Goal: Task Accomplishment & Management: Manage account settings

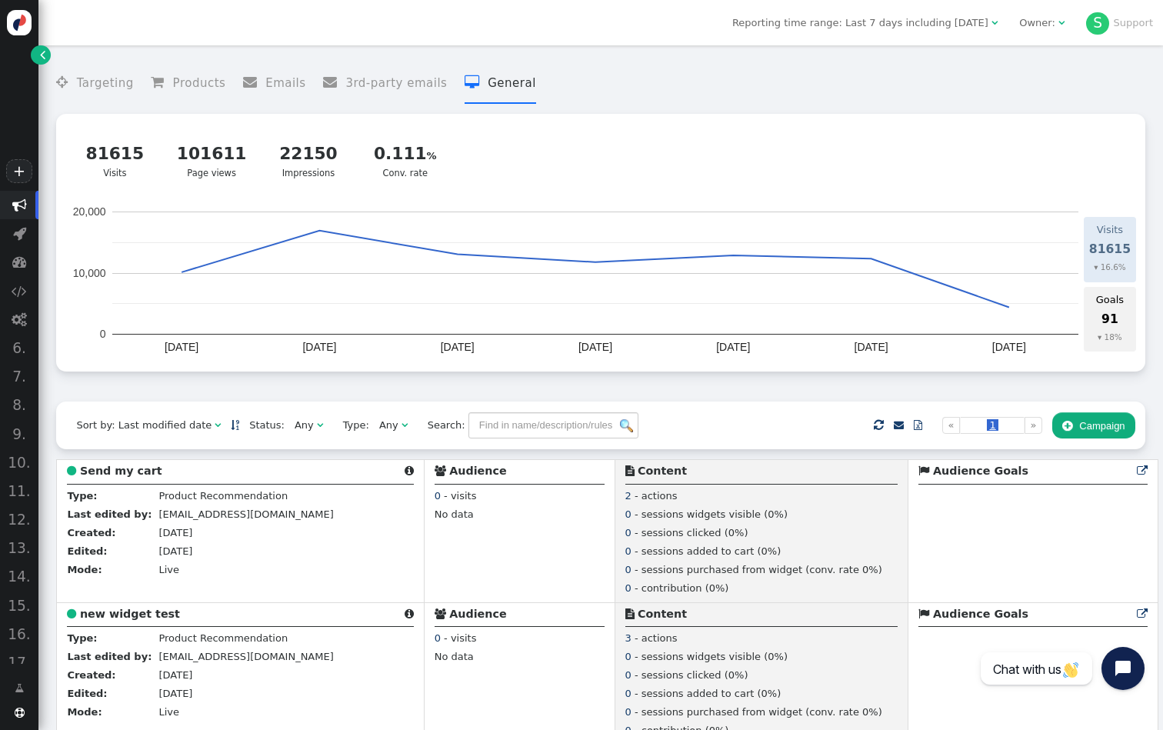
click at [1053, 28] on div "Owner:" at bounding box center [1037, 22] width 36 height 15
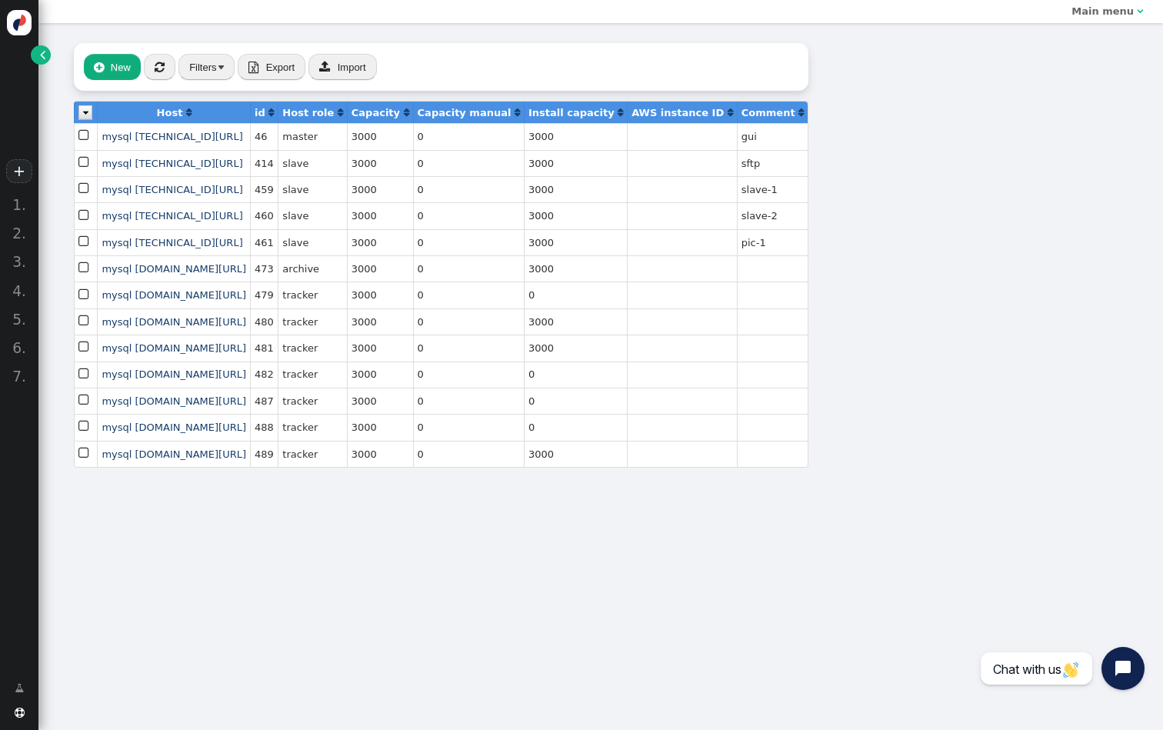
click at [45, 51] on span "" at bounding box center [42, 54] width 5 height 15
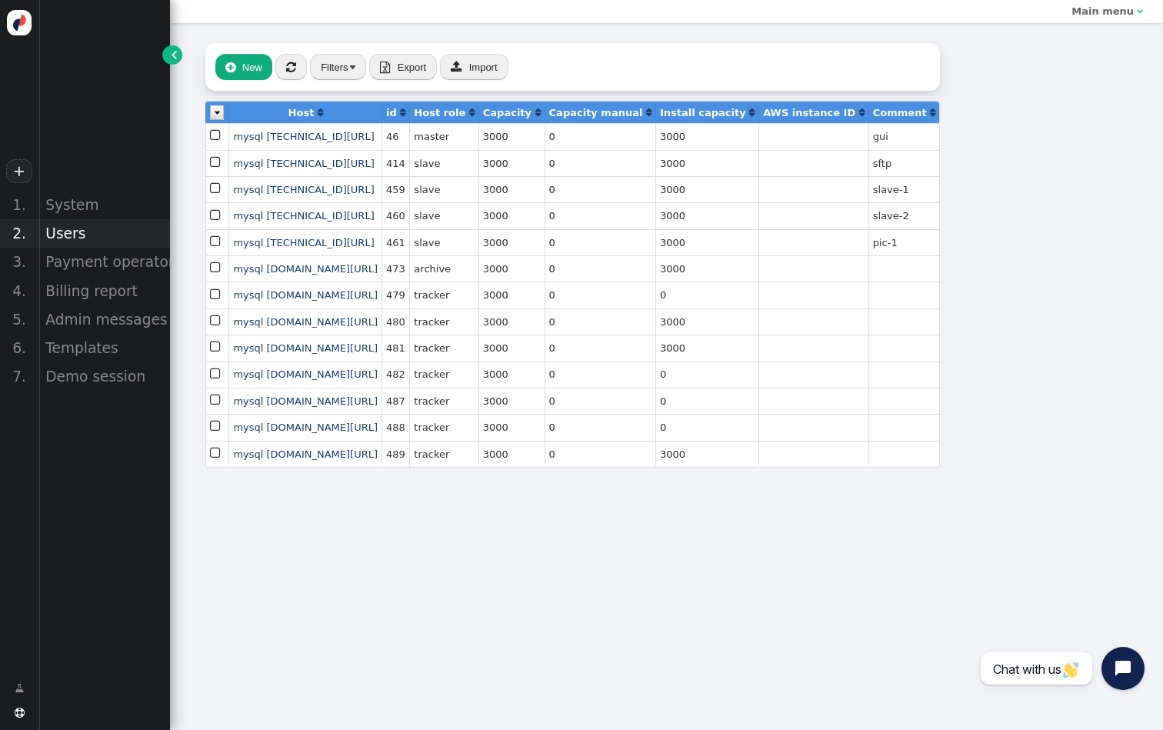
click at [75, 234] on div "Users" at bounding box center [104, 233] width 132 height 28
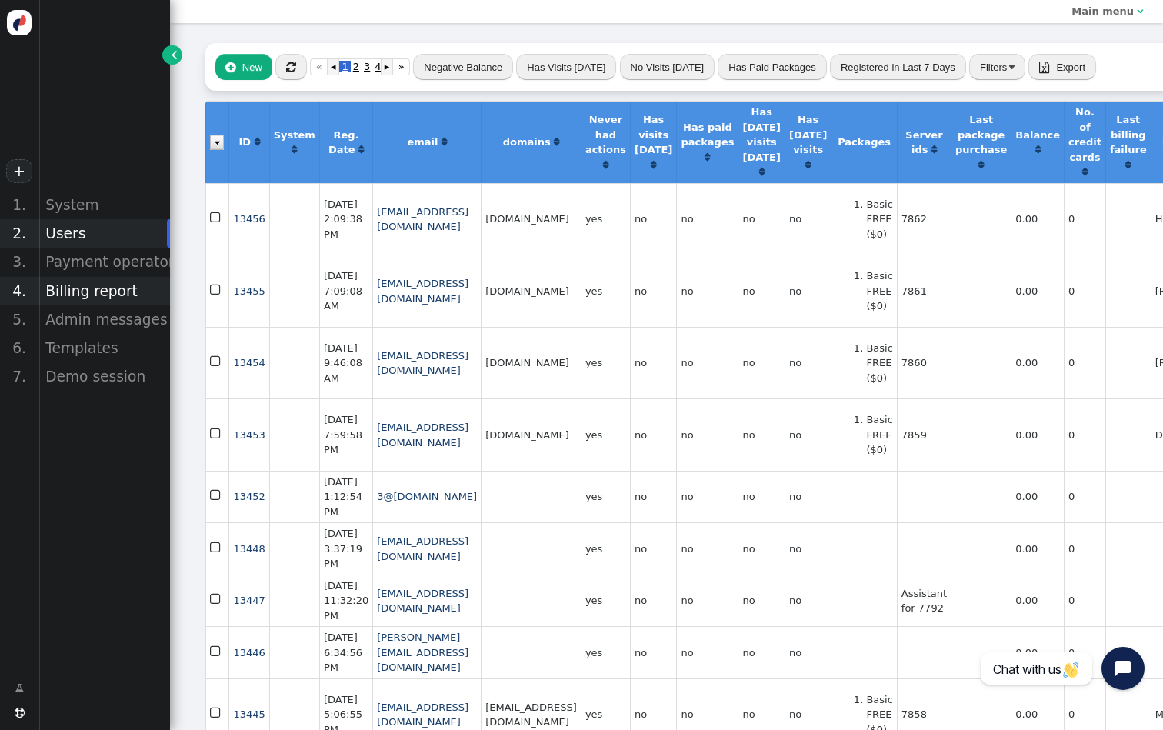
click at [92, 295] on div "Billing report" at bounding box center [104, 291] width 132 height 28
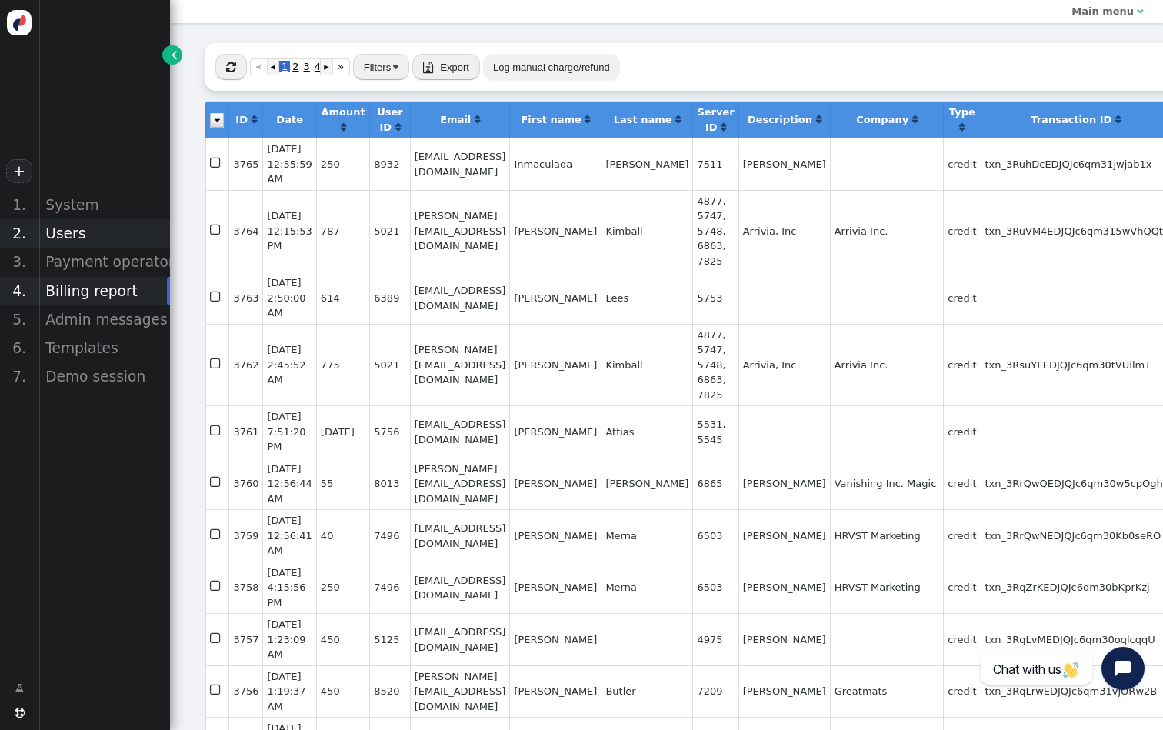
click at [111, 233] on div "Users" at bounding box center [104, 233] width 132 height 28
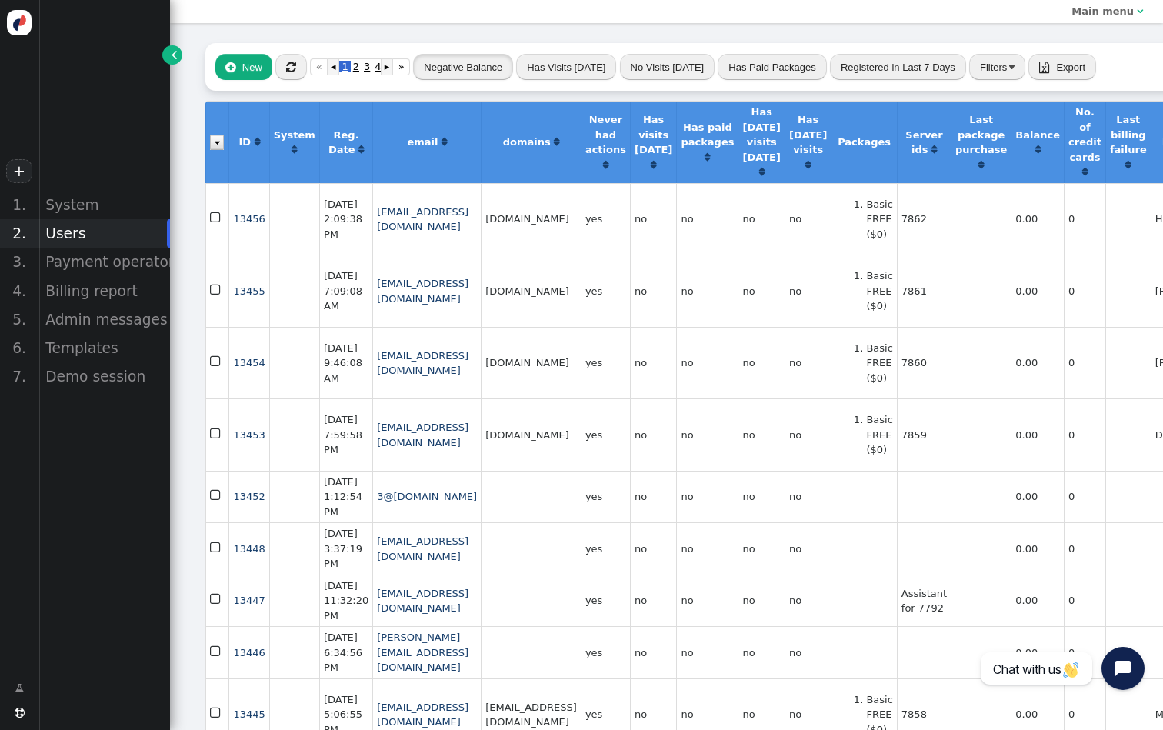
click at [500, 64] on button "Negative Balance" at bounding box center [463, 67] width 100 height 26
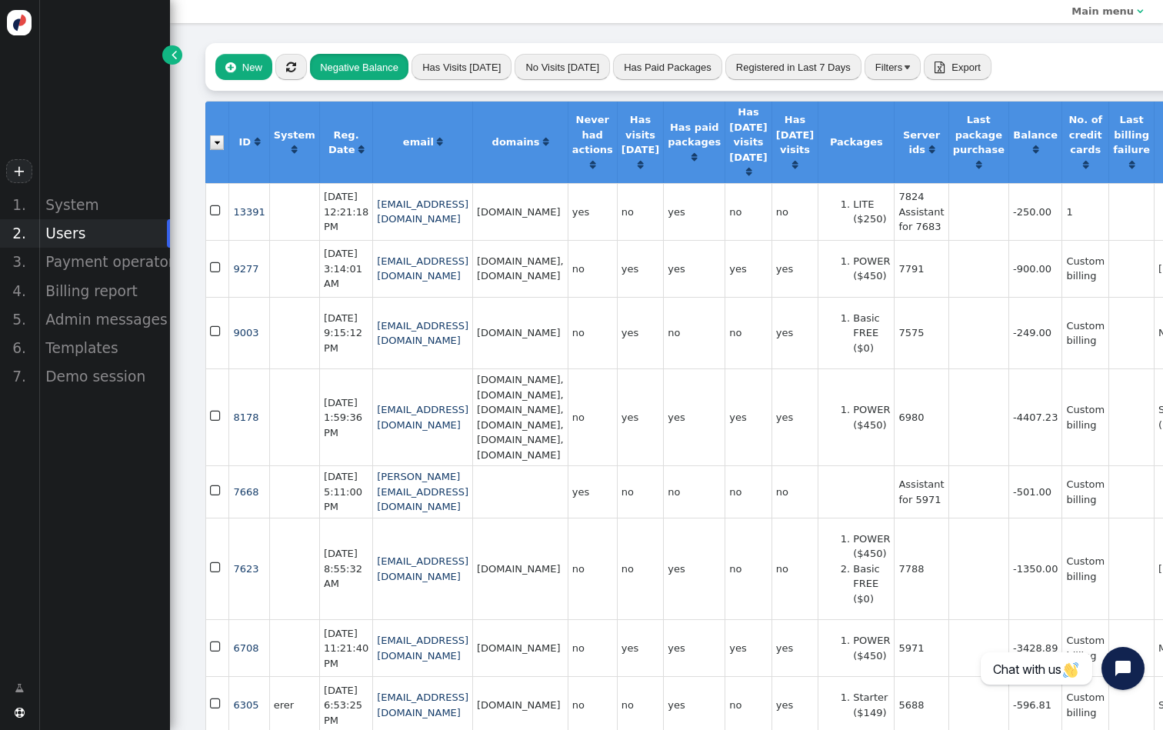
scroll to position [-2, 0]
drag, startPoint x: 525, startPoint y: 212, endPoint x: 432, endPoint y: 216, distance: 92.4
click at [432, 216] on td "[EMAIL_ADDRESS][DOMAIN_NAME]" at bounding box center [422, 211] width 100 height 57
copy link "[DOMAIN_NAME]"
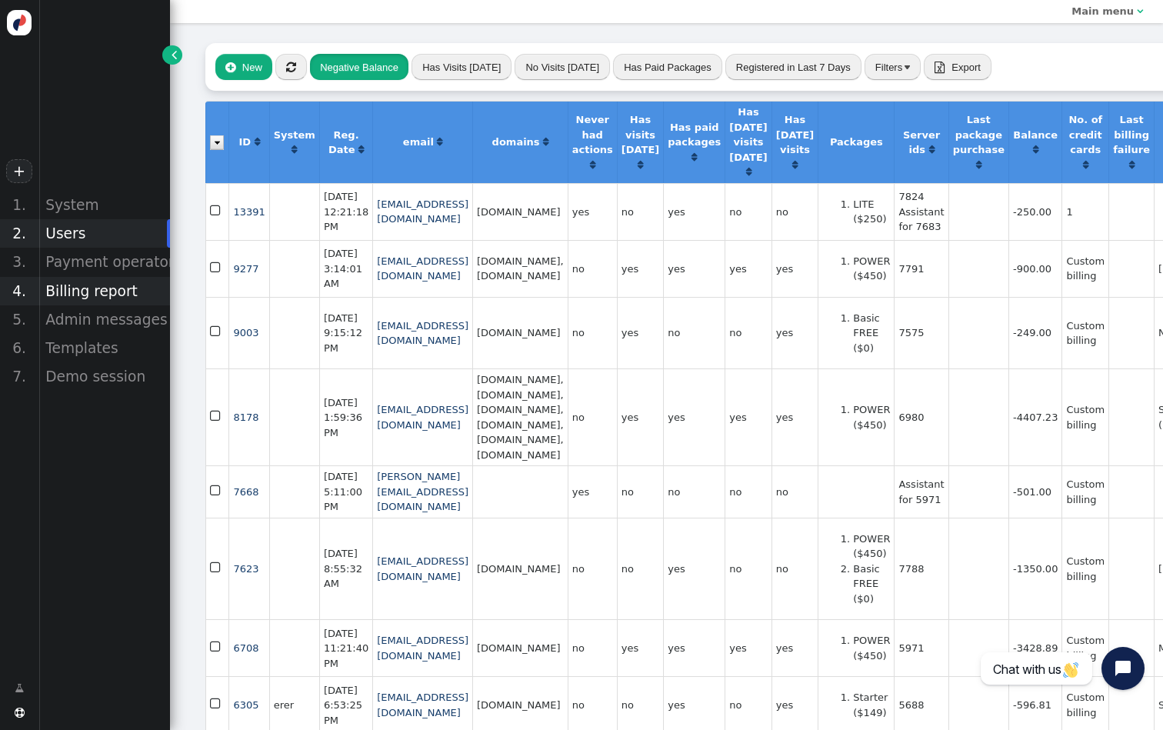
click at [105, 299] on div "Billing report" at bounding box center [104, 291] width 132 height 28
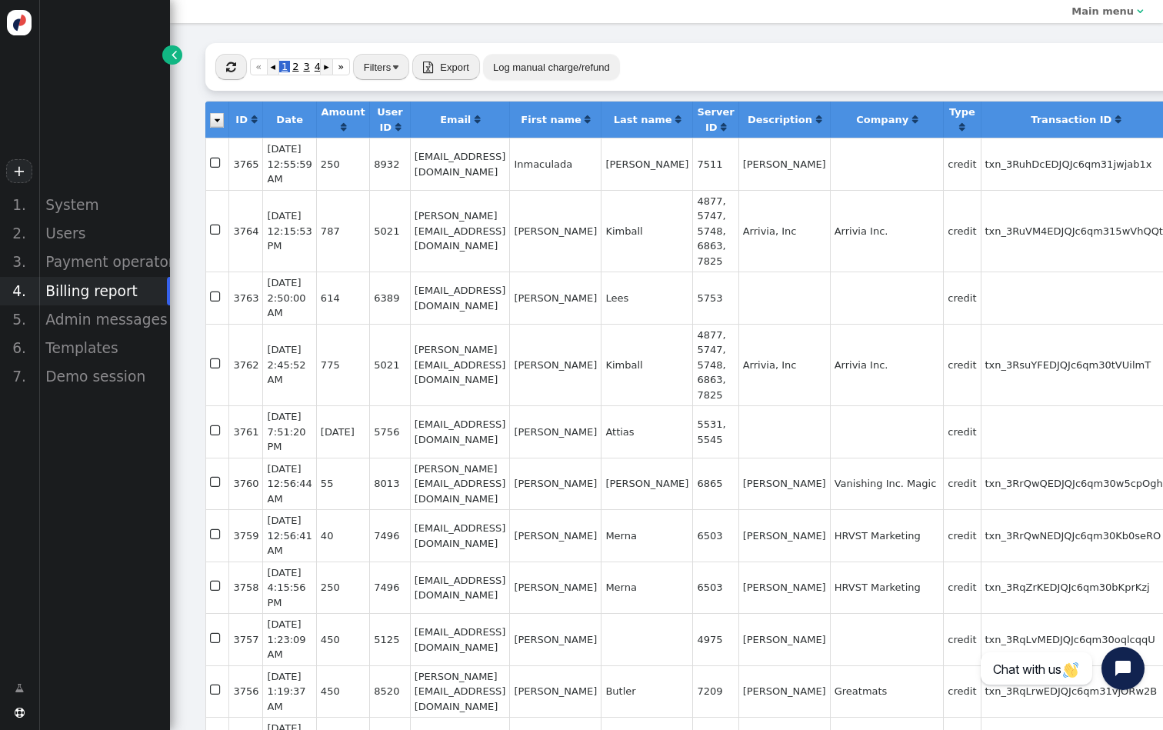
click at [582, 62] on button "Log manual charge/refund" at bounding box center [551, 67] width 137 height 26
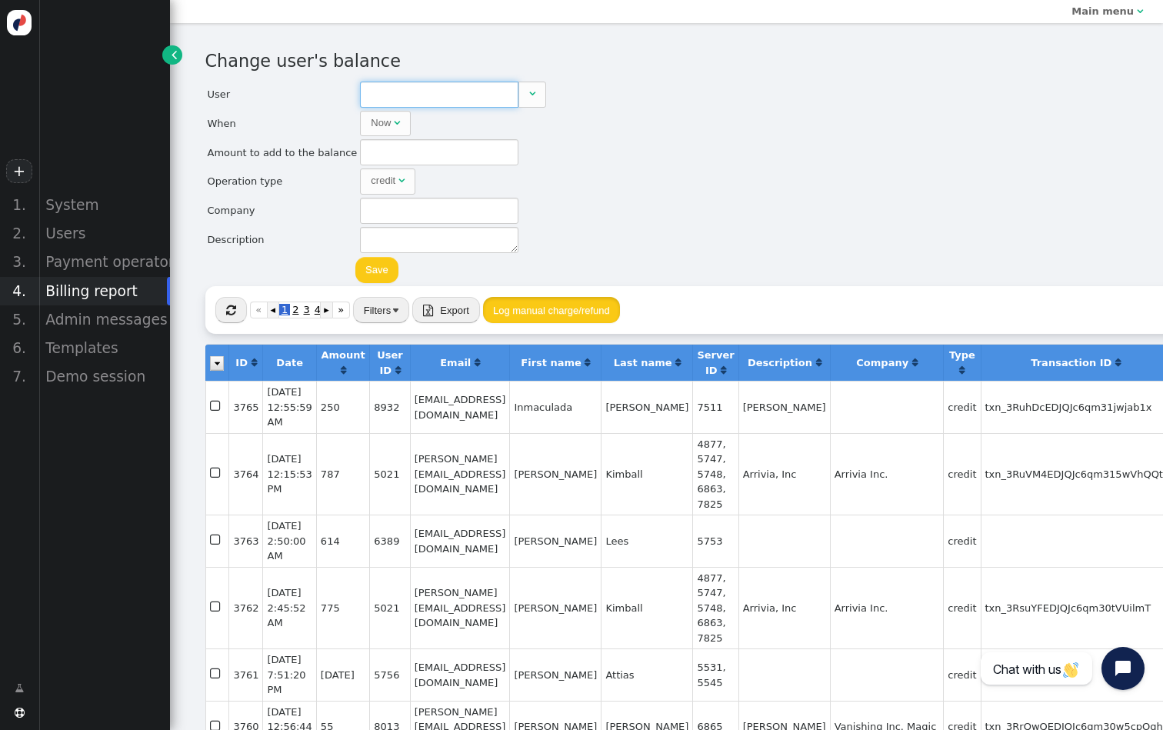
click at [487, 86] on input "text" at bounding box center [439, 95] width 159 height 26
paste input "[DOMAIN_NAME]"
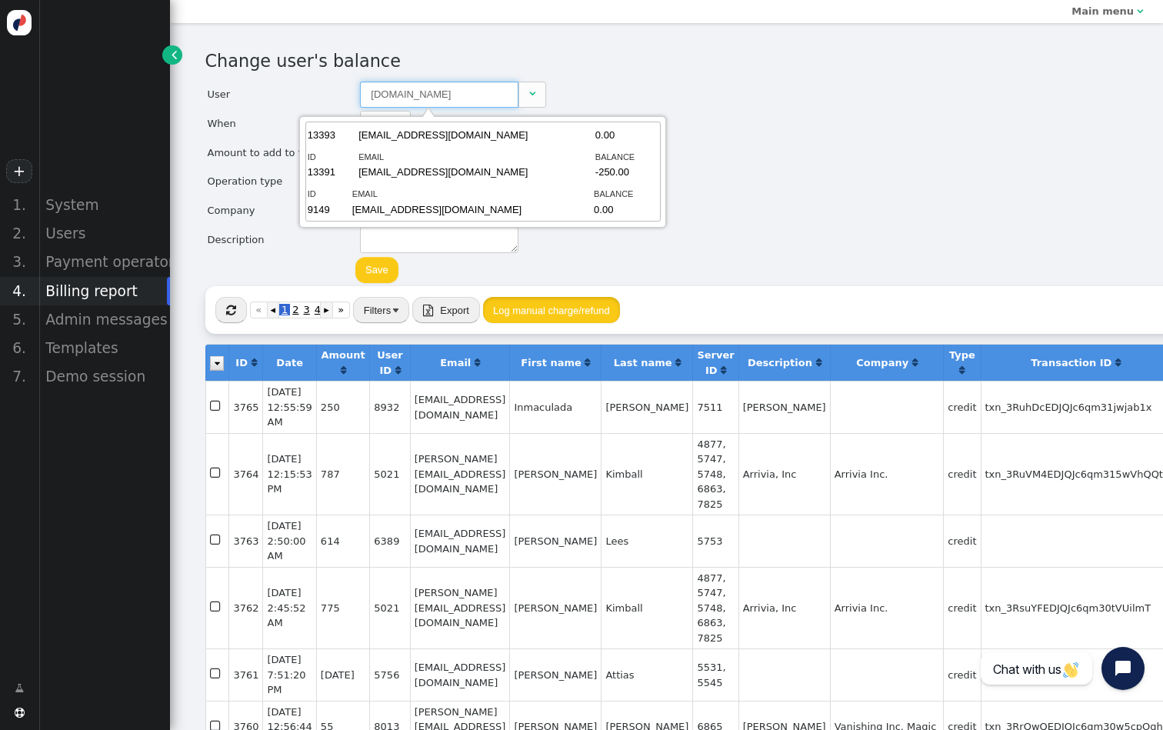
scroll to position [85, 0]
type input "9149"
click at [472, 203] on td "[EMAIL_ADDRESS][DOMAIN_NAME]" at bounding box center [472, 213] width 240 height 20
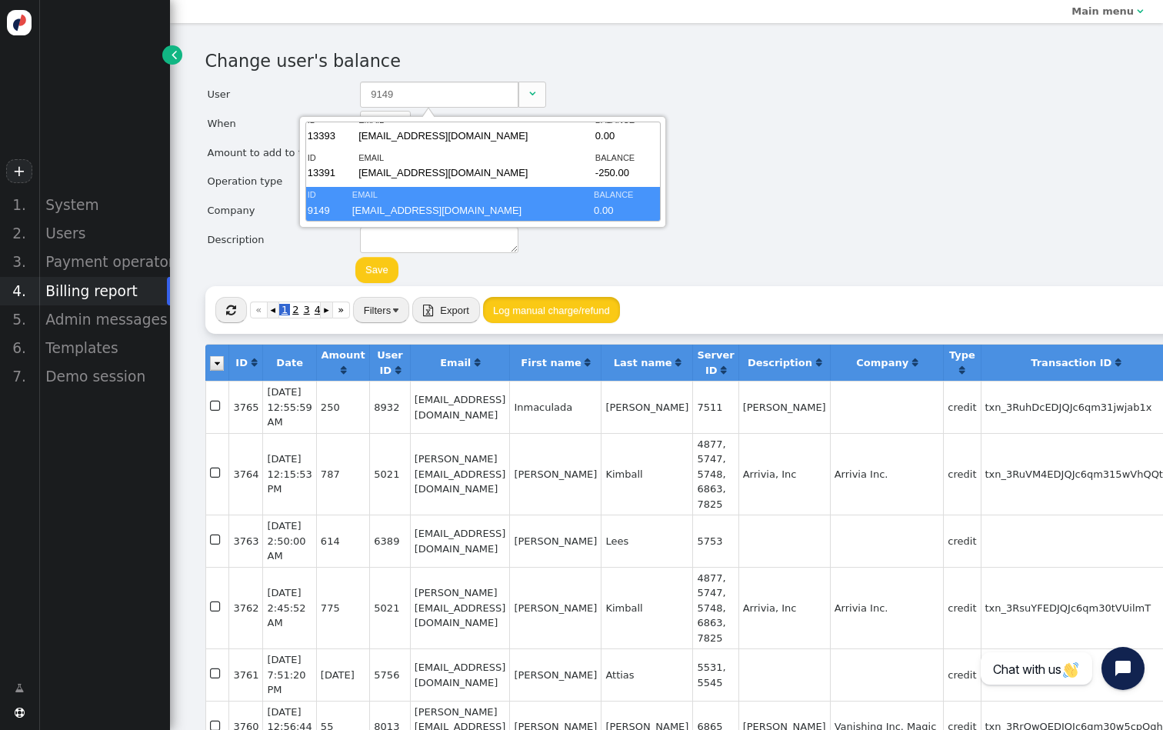
click at [653, 181] on div "Change user's balance User 9149  When Now  month dd , yyyy HH : MM : SS AM ▲ …" at bounding box center [666, 167] width 923 height 238
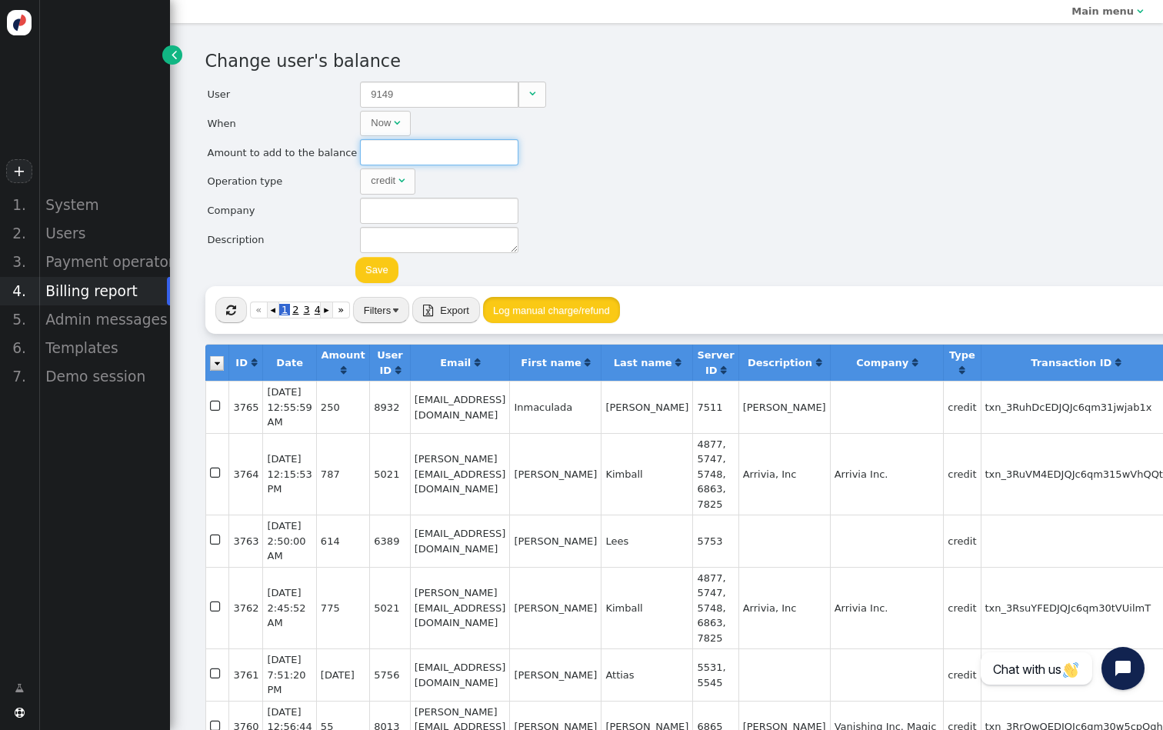
click at [463, 155] on input "text" at bounding box center [439, 152] width 159 height 26
type input "-250"
click at [384, 269] on button "Save" at bounding box center [376, 270] width 43 height 26
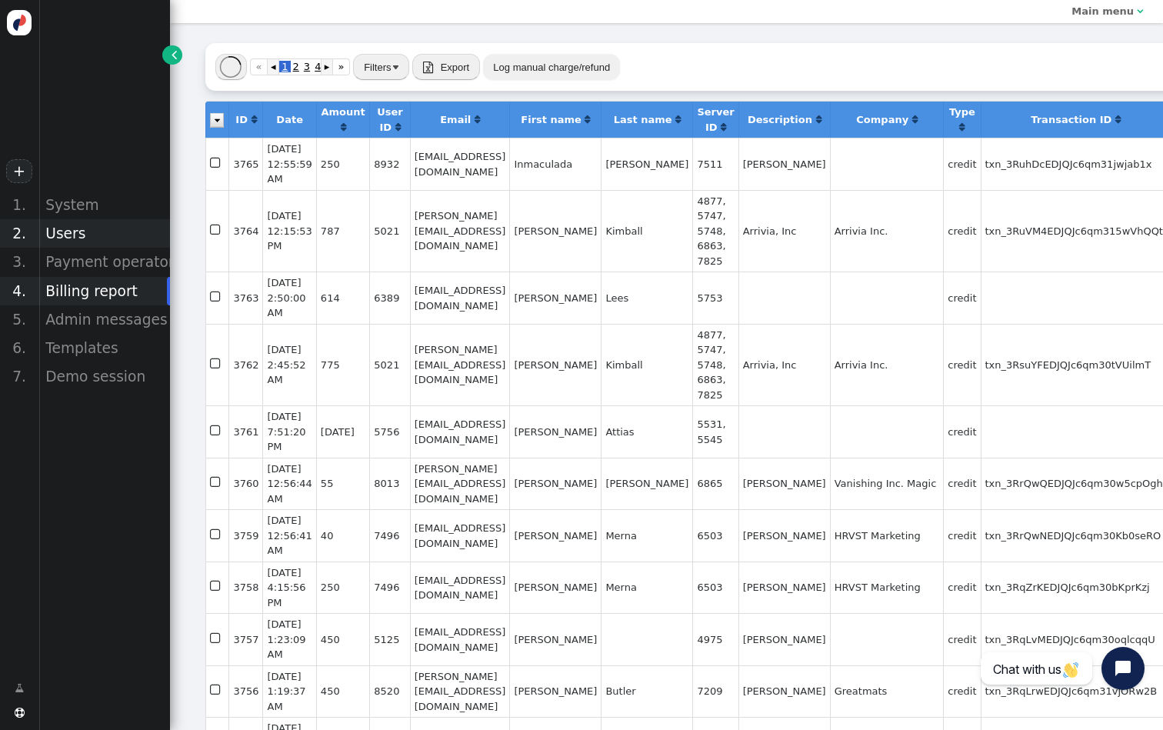
click at [112, 240] on div "Users" at bounding box center [104, 233] width 132 height 28
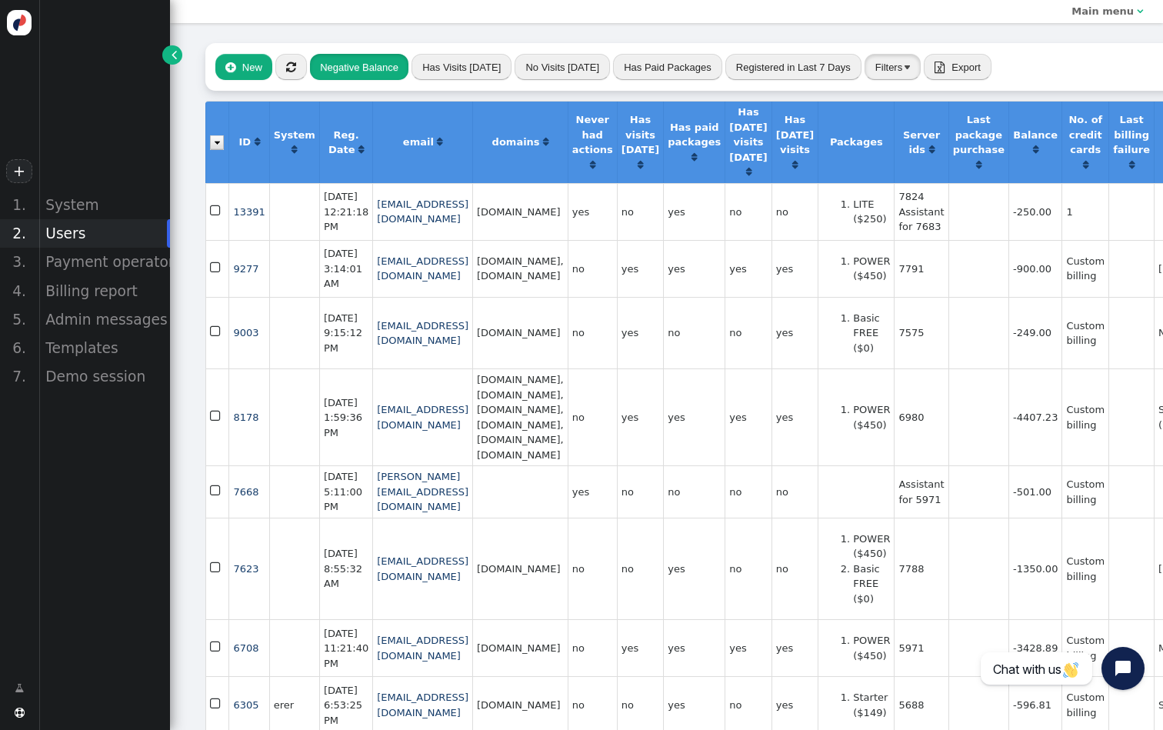
click at [889, 62] on button "Filters" at bounding box center [893, 67] width 56 height 26
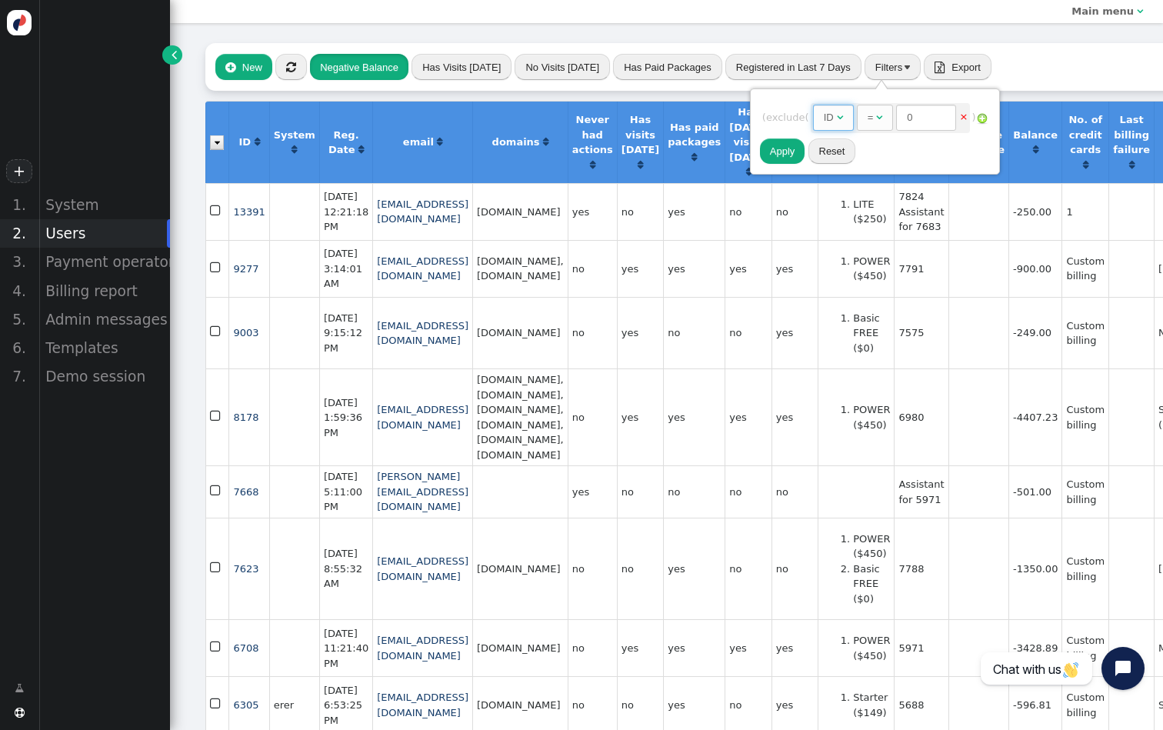
click at [843, 122] on span "" at bounding box center [840, 117] width 6 height 10
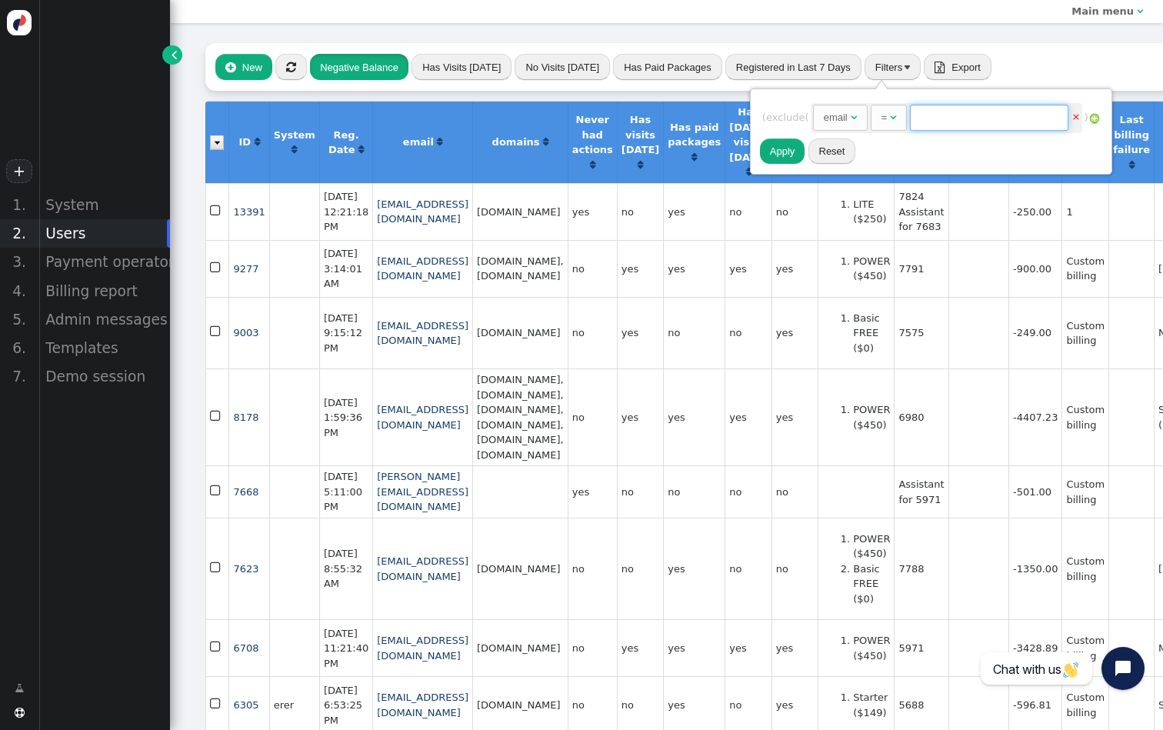
click at [975, 121] on input "text" at bounding box center [989, 118] width 159 height 26
paste input "[DOMAIN_NAME]"
type input "[DOMAIN_NAME]"
click at [896, 122] on span "" at bounding box center [893, 117] width 6 height 10
click at [799, 151] on button "Apply" at bounding box center [782, 151] width 45 height 26
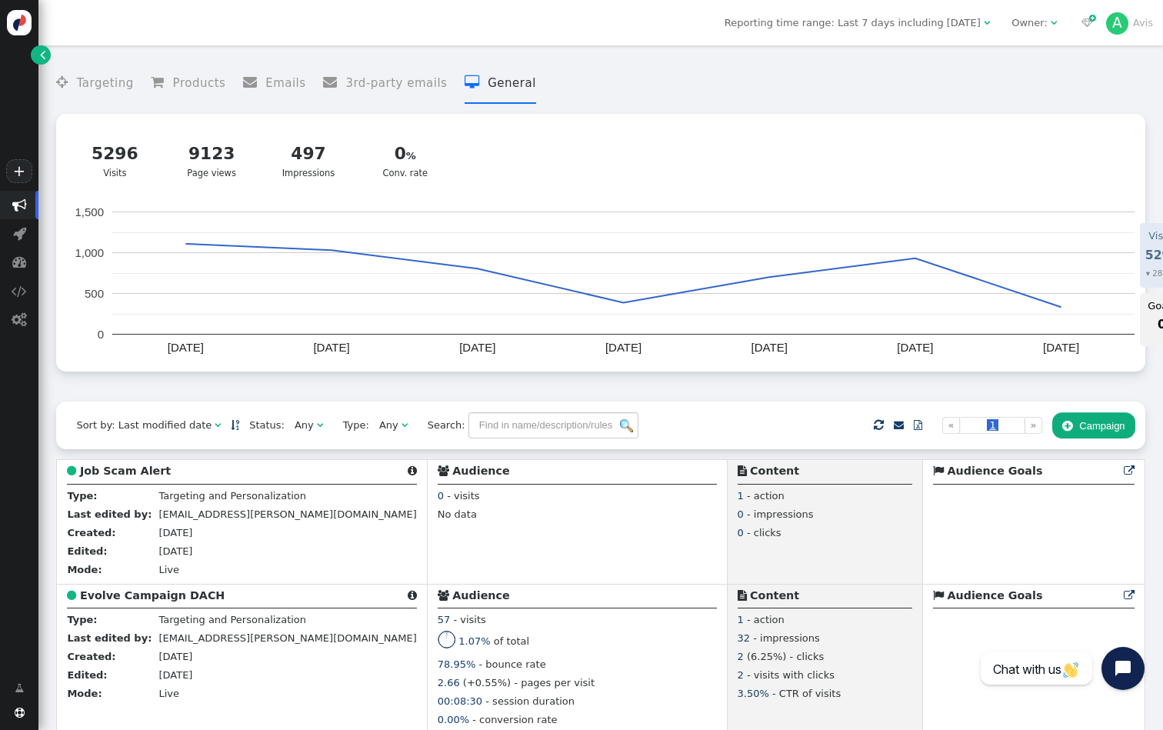
click at [1023, 26] on div "Owner:" at bounding box center [1030, 22] width 36 height 15
click at [899, 98] on menu " Targeting  Products  Emails  3rd-party emails  General" at bounding box center [600, 83] width 1089 height 41
click at [1117, 25] on div "A" at bounding box center [1117, 23] width 23 height 23
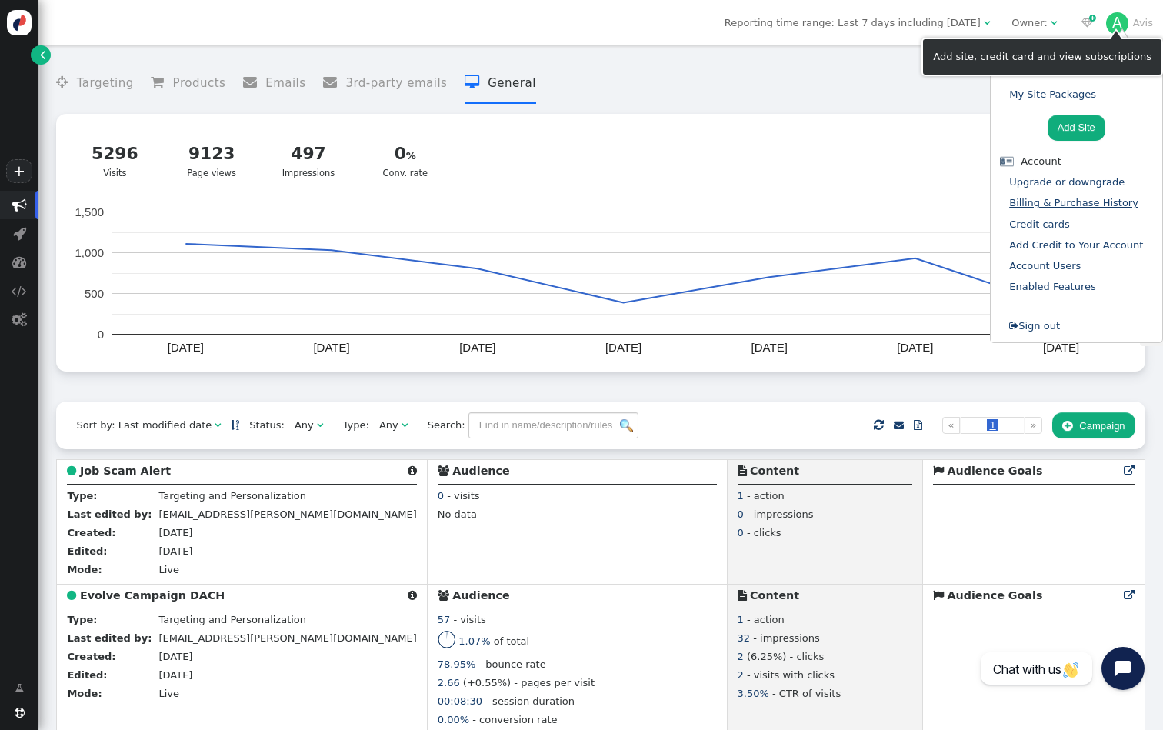
click at [1042, 203] on link "Billing & Purchase History" at bounding box center [1073, 203] width 129 height 12
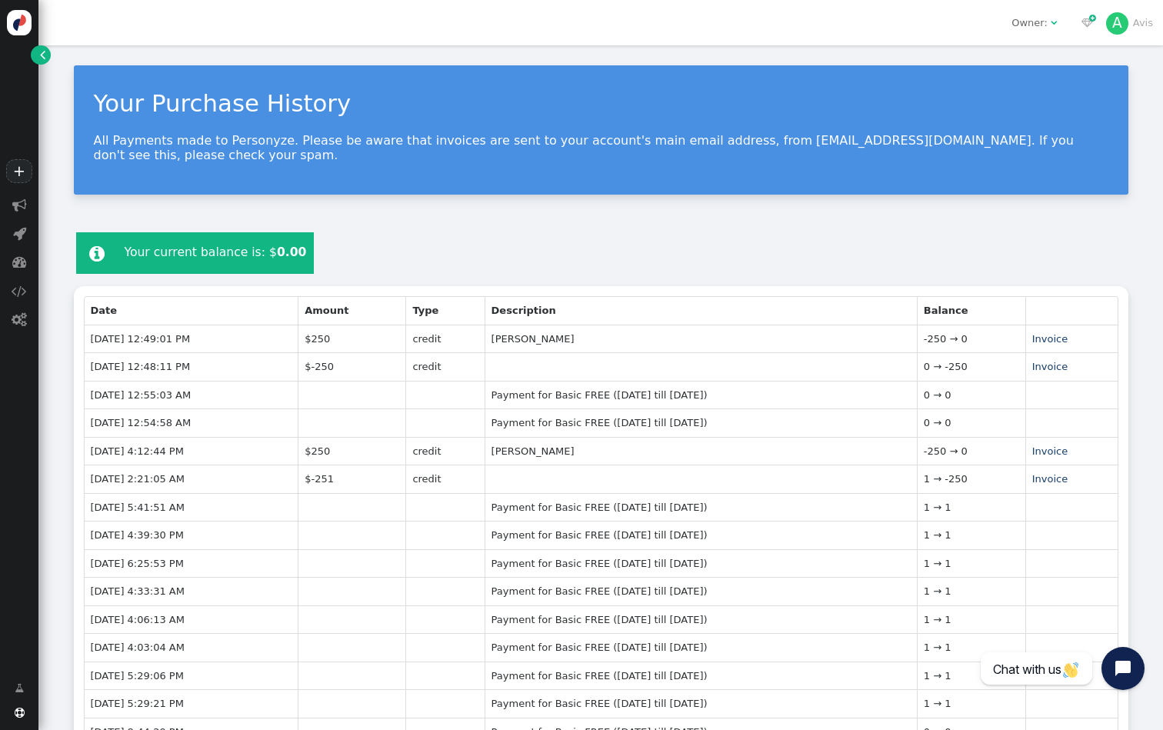
click at [42, 54] on span "" at bounding box center [42, 54] width 5 height 15
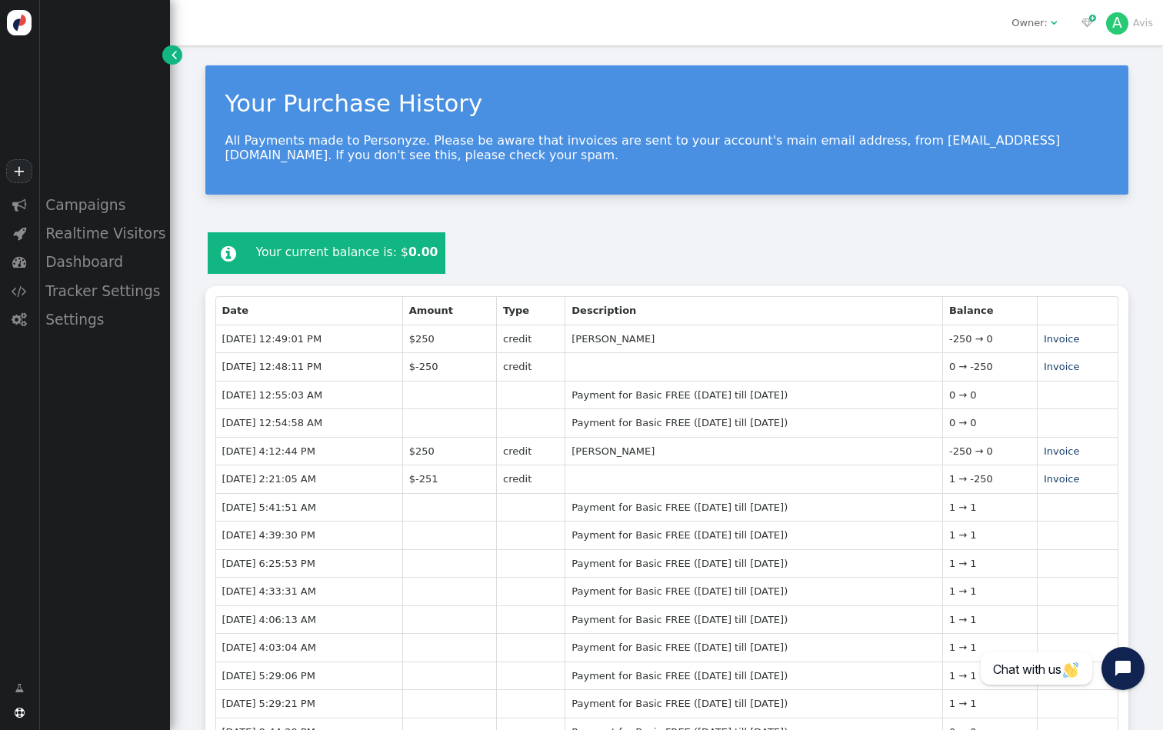
click at [1046, 19] on div "Owner:" at bounding box center [1030, 22] width 36 height 15
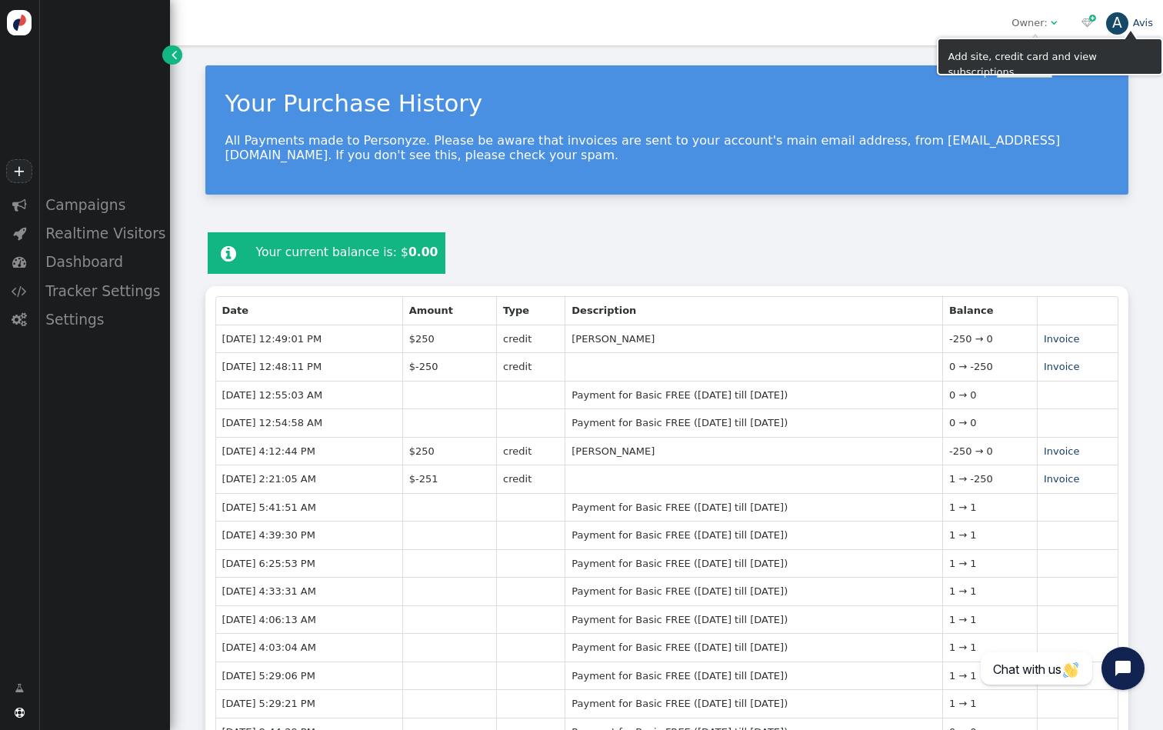
click at [1113, 26] on div "A" at bounding box center [1117, 23] width 23 height 23
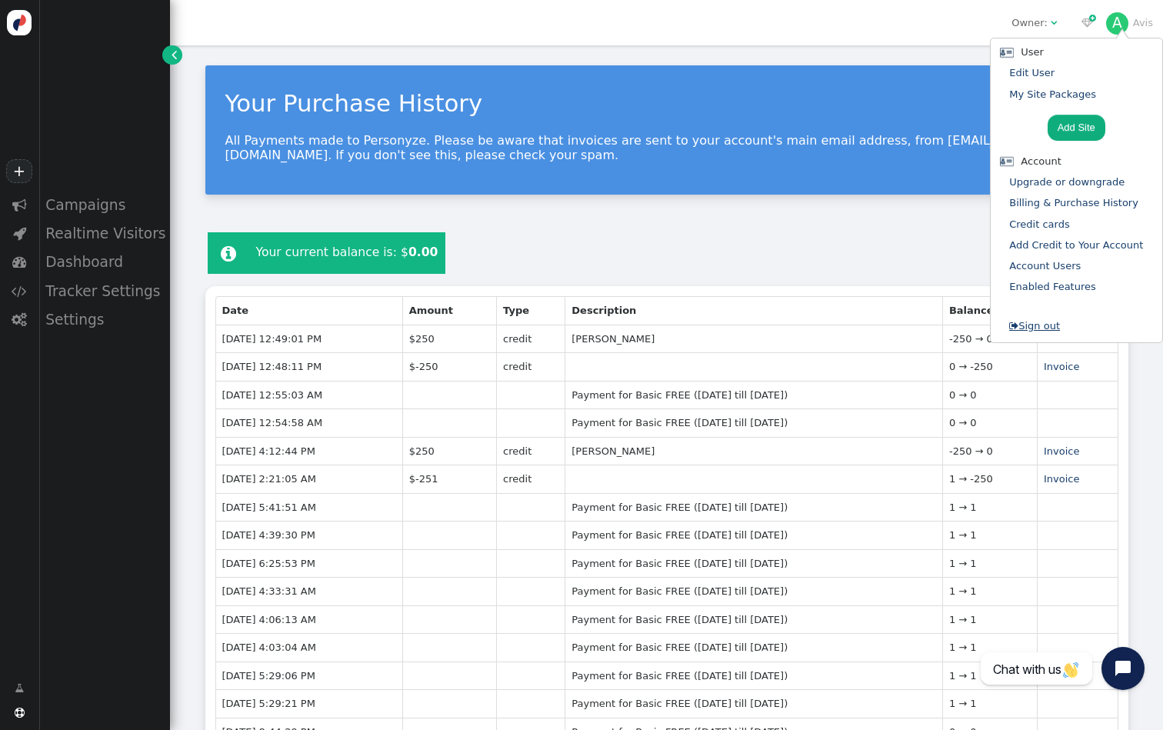
click at [1042, 320] on link " Sign out" at bounding box center [1034, 326] width 51 height 12
